Goal: Communication & Community: Answer question/provide support

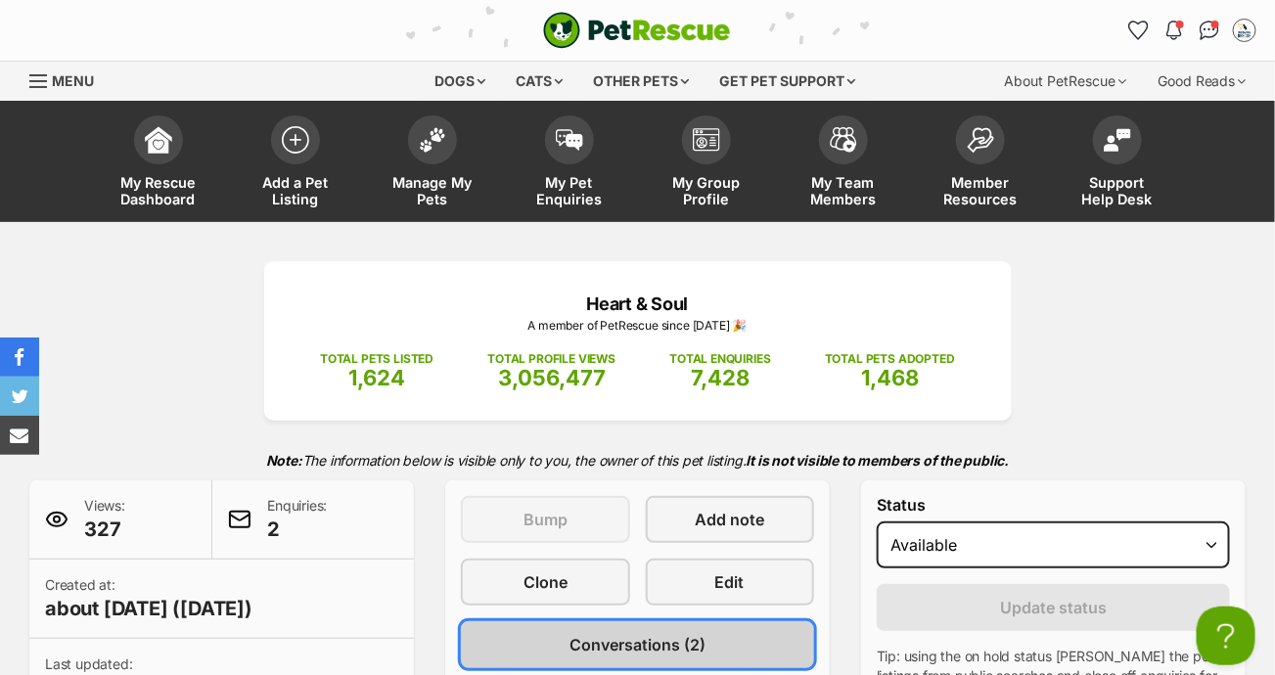
click at [695, 644] on span "Conversations (2)" at bounding box center [638, 644] width 136 height 23
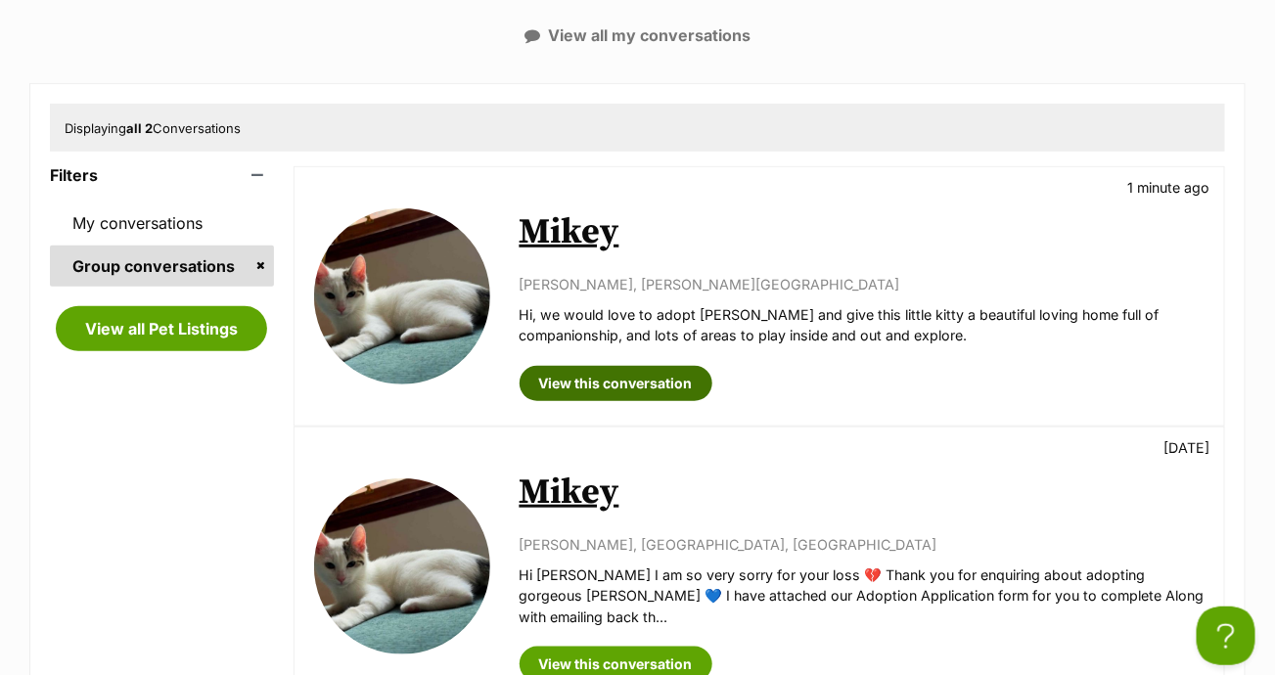
click at [625, 388] on link "View this conversation" at bounding box center [616, 383] width 193 height 35
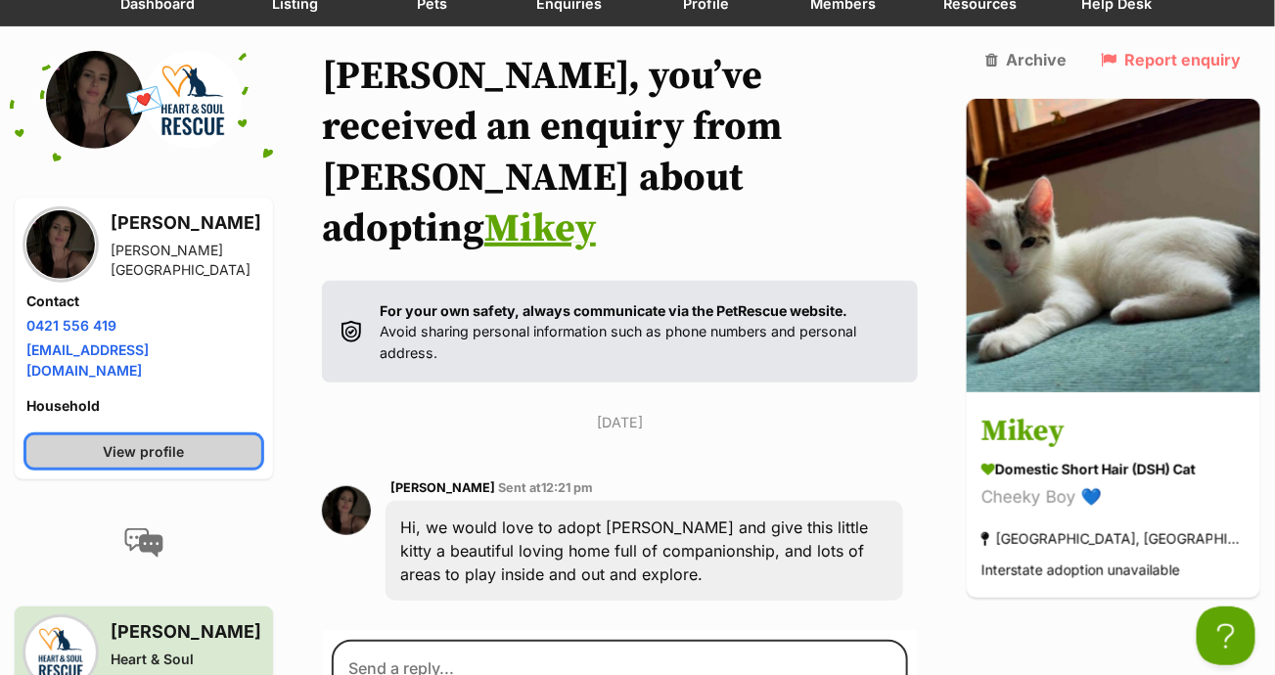
click at [153, 441] on span "View profile" at bounding box center [144, 451] width 81 height 21
